Goal: Navigation & Orientation: Find specific page/section

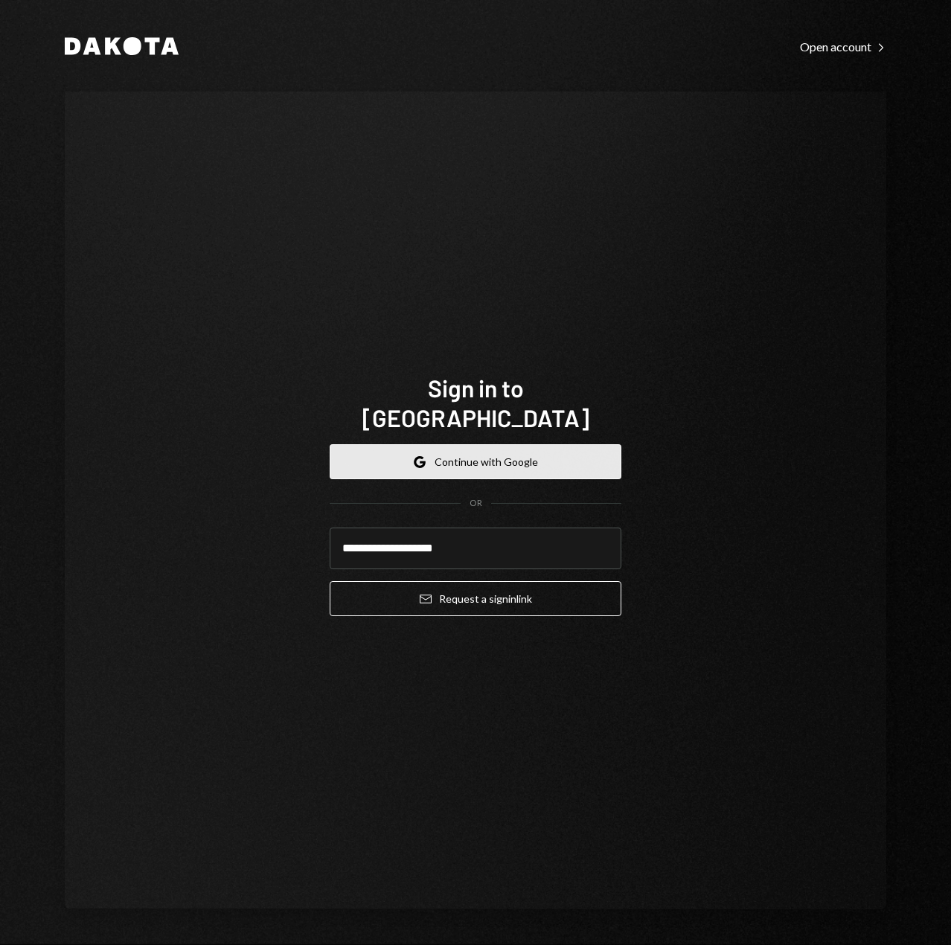
click at [491, 444] on button "Google Continue with Google" at bounding box center [476, 461] width 292 height 35
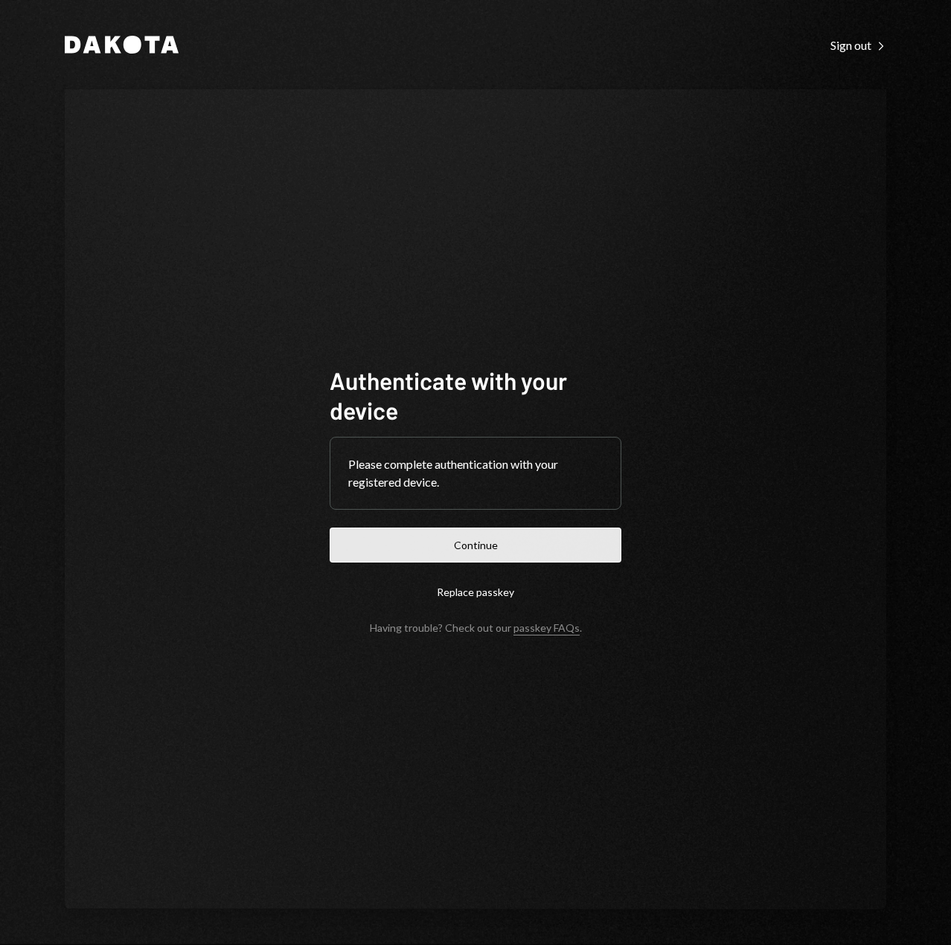
click at [534, 534] on button "Continue" at bounding box center [476, 545] width 292 height 35
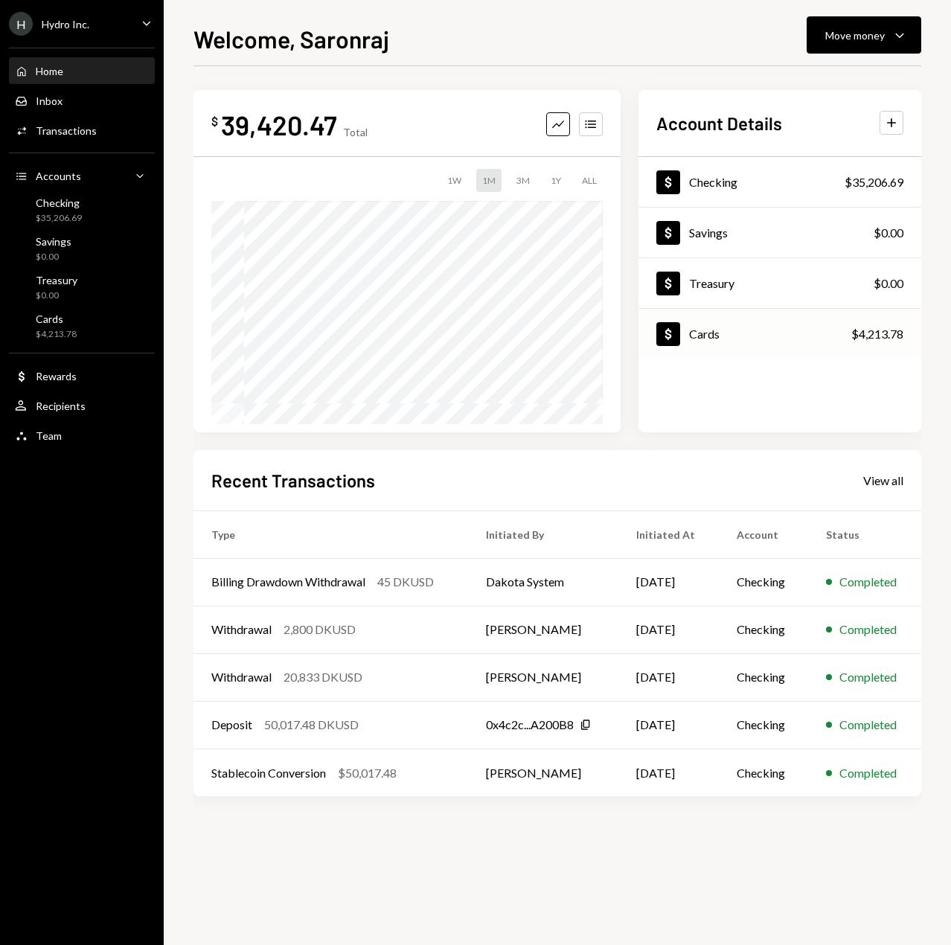
click at [698, 333] on div "Cards" at bounding box center [704, 334] width 31 height 14
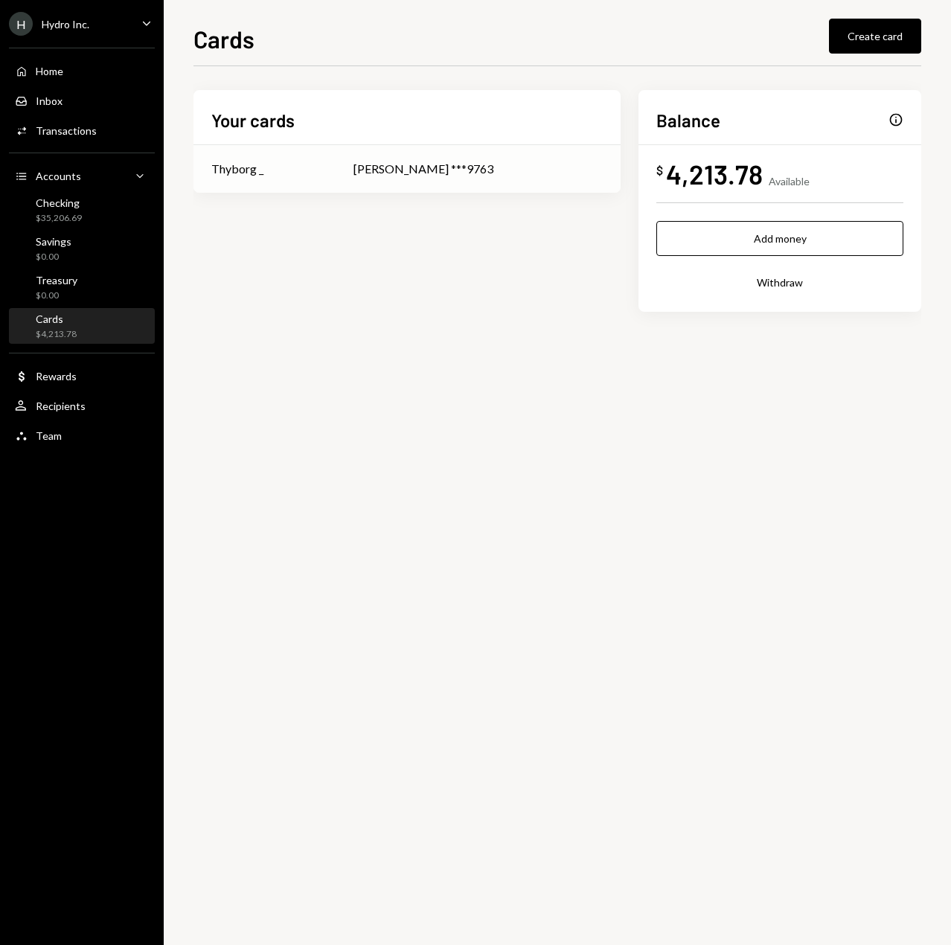
click at [471, 164] on div "[PERSON_NAME] ***9763" at bounding box center [477, 169] width 249 height 18
click at [64, 331] on div "$4,213.78" at bounding box center [56, 334] width 41 height 13
click at [75, 182] on div "Accounts Accounts" at bounding box center [48, 176] width 66 height 13
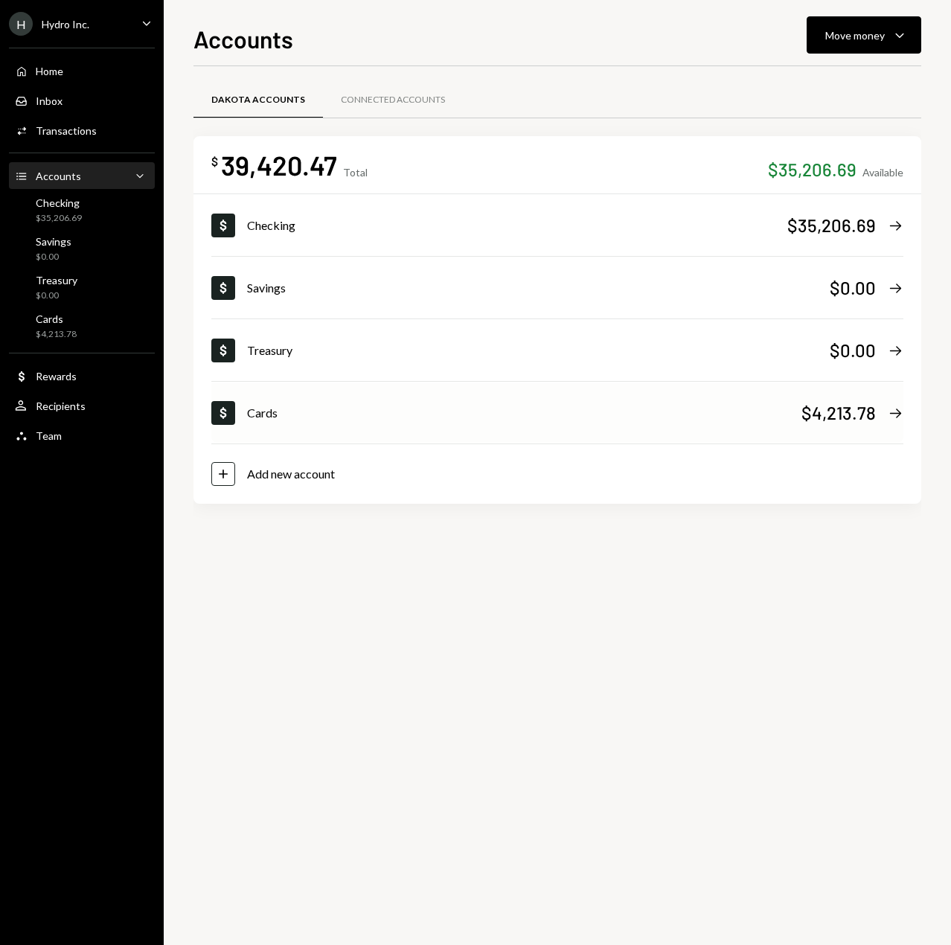
click at [343, 416] on div "Cards" at bounding box center [524, 413] width 554 height 18
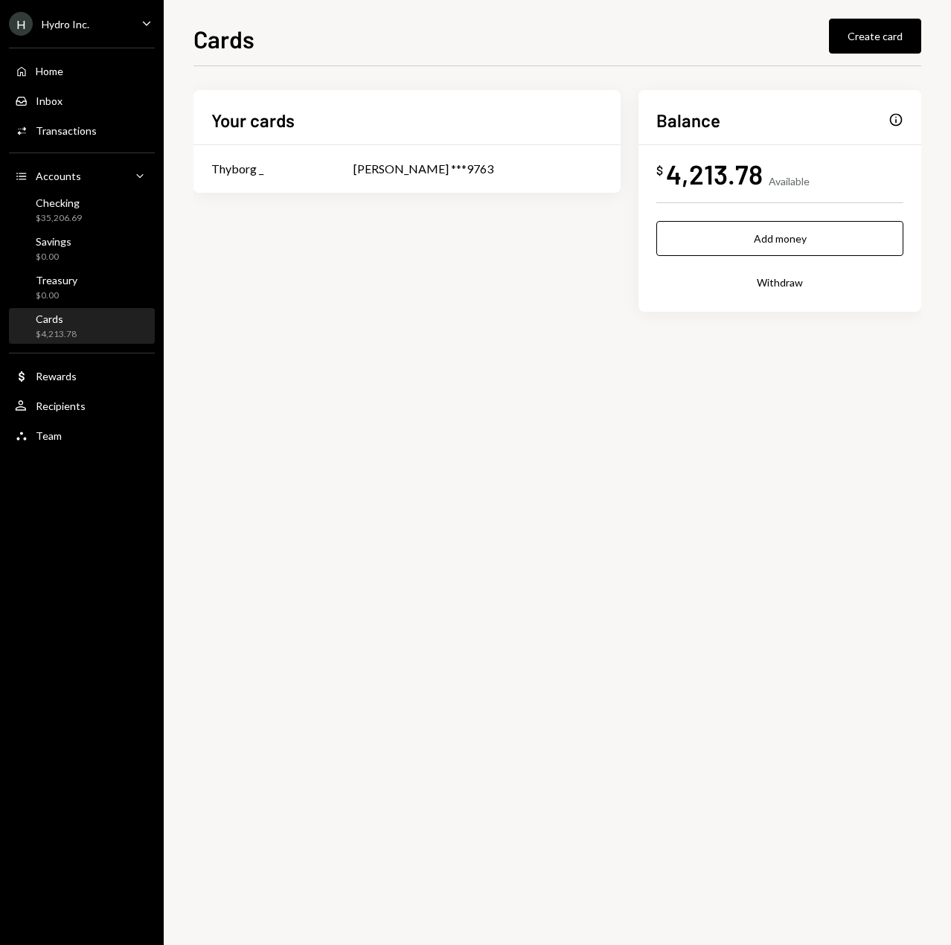
click at [898, 121] on div "Info" at bounding box center [896, 119] width 15 height 15
click at [56, 373] on div "Rewards" at bounding box center [56, 376] width 41 height 13
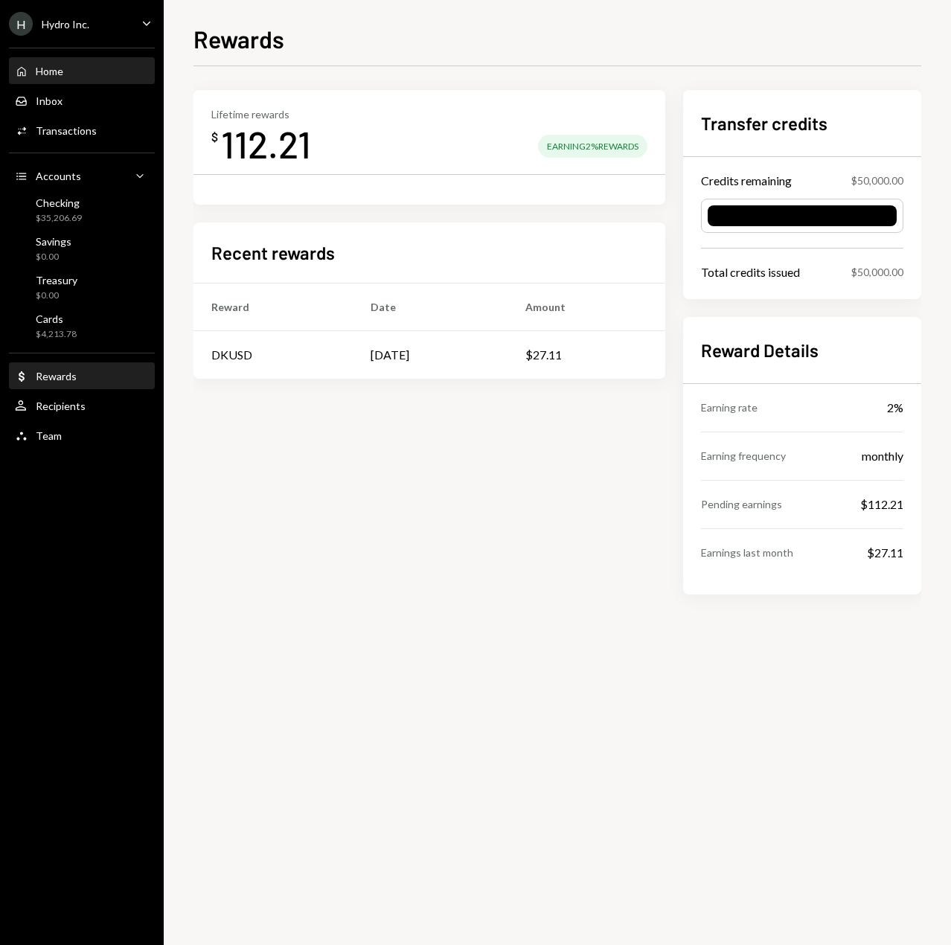
click at [61, 72] on div "Home" at bounding box center [50, 71] width 28 height 13
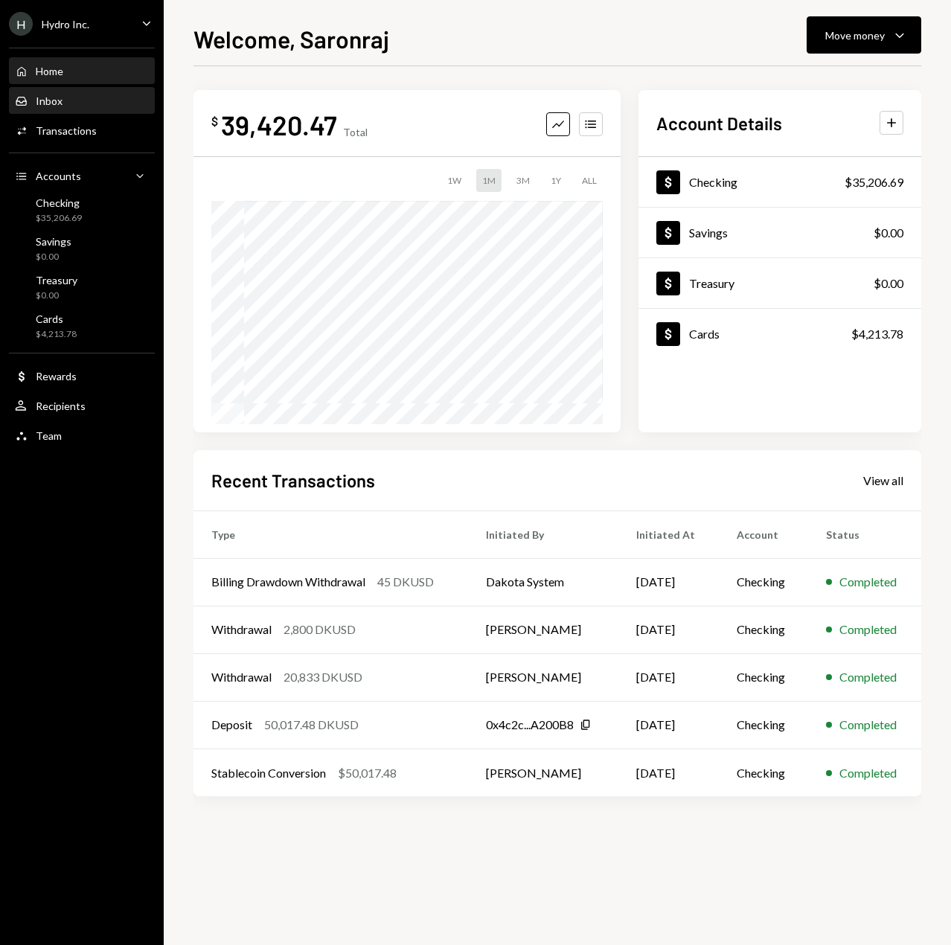
click at [53, 100] on div "Inbox" at bounding box center [49, 101] width 27 height 13
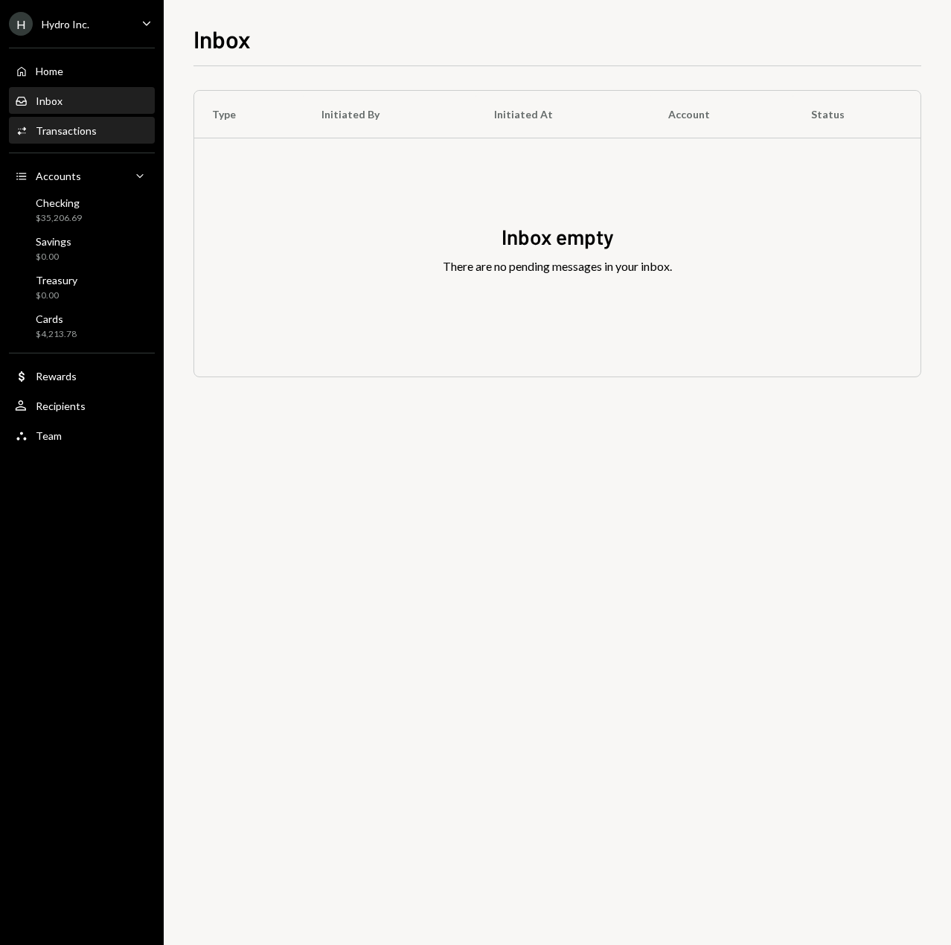
click at [57, 125] on div "Transactions" at bounding box center [66, 130] width 61 height 13
